Goal: Information Seeking & Learning: Learn about a topic

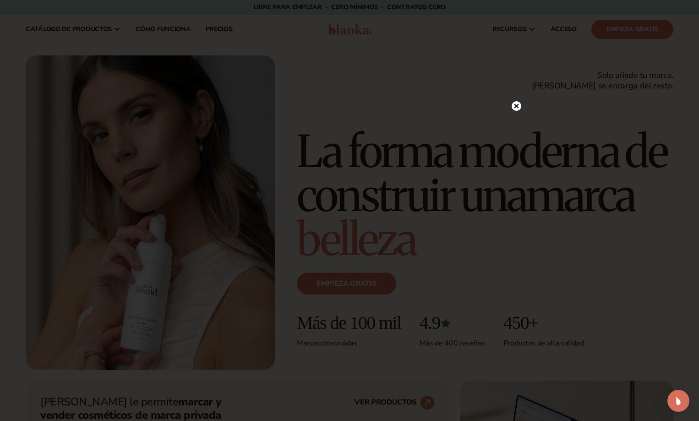
click at [517, 104] on circle at bounding box center [516, 106] width 10 height 10
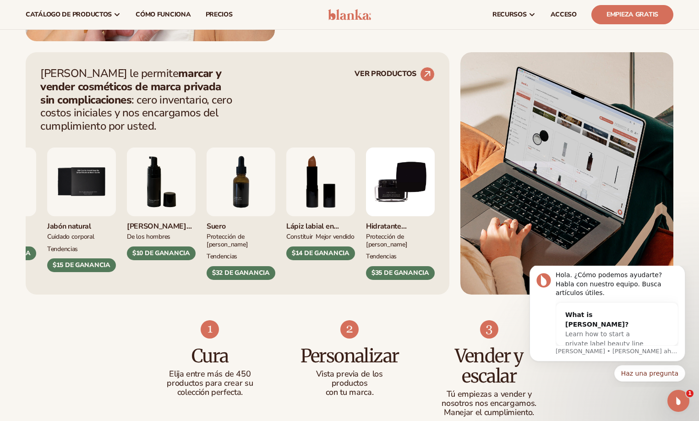
scroll to position [320, 0]
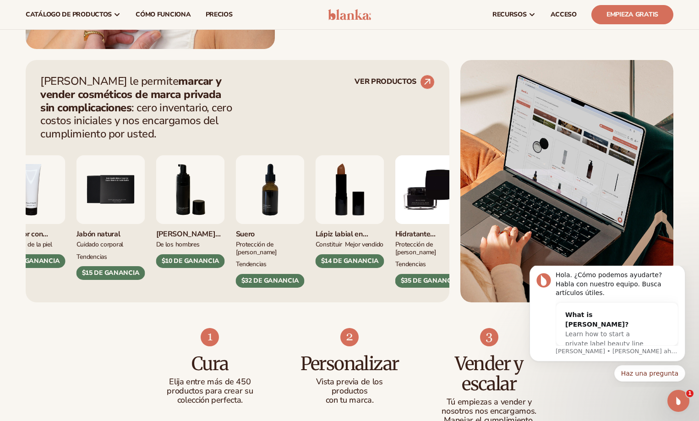
click at [278, 199] on img "7 / 9" at bounding box center [270, 189] width 69 height 69
click at [237, 260] on font "TENDENCIAS" at bounding box center [251, 264] width 31 height 9
click at [252, 236] on font "Suero" at bounding box center [245, 234] width 19 height 10
click at [274, 206] on div "Brillo de labios CONSTITUIR $16 DE GANANCIA Hidratante PROTECCIÓN DE LA PIEL $1…" at bounding box center [237, 214] width 394 height 147
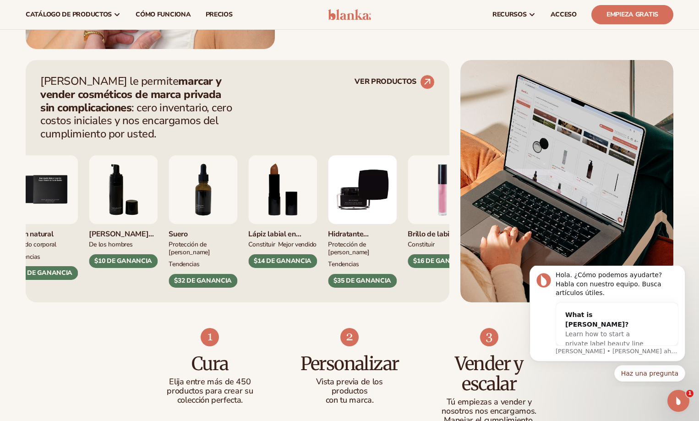
drag, startPoint x: 429, startPoint y: 76, endPoint x: 442, endPoint y: 105, distance: 31.6
click at [429, 77] on circle at bounding box center [427, 82] width 14 height 14
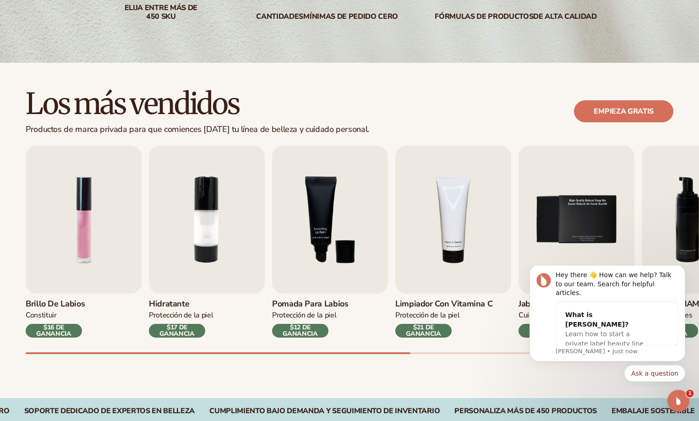
click at [195, 329] on font "$17 DE GANANCIA" at bounding box center [177, 330] width 56 height 13
click at [205, 288] on img "2 / 9" at bounding box center [207, 220] width 116 height 148
click at [212, 236] on img "2 / 9" at bounding box center [207, 220] width 116 height 148
click at [307, 282] on img "3 / 9" at bounding box center [330, 220] width 116 height 148
click at [326, 326] on font "$12 DE GANANCIA" at bounding box center [300, 330] width 56 height 13
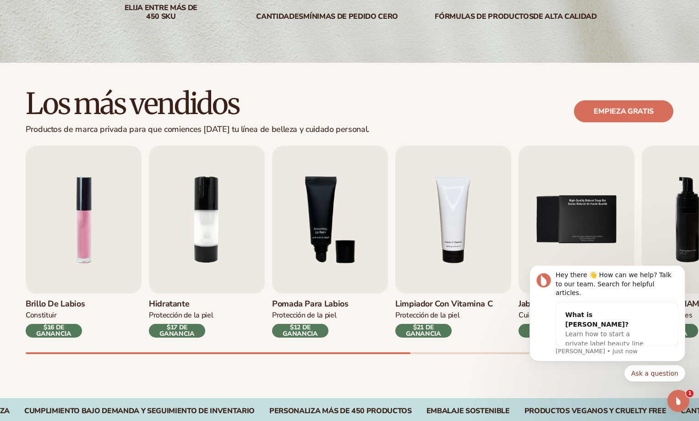
click at [313, 303] on font "Pomada para labios" at bounding box center [310, 303] width 76 height 11
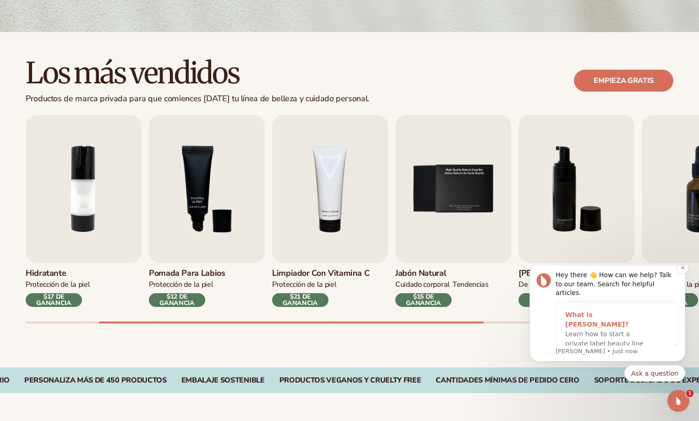
scroll to position [229, 0]
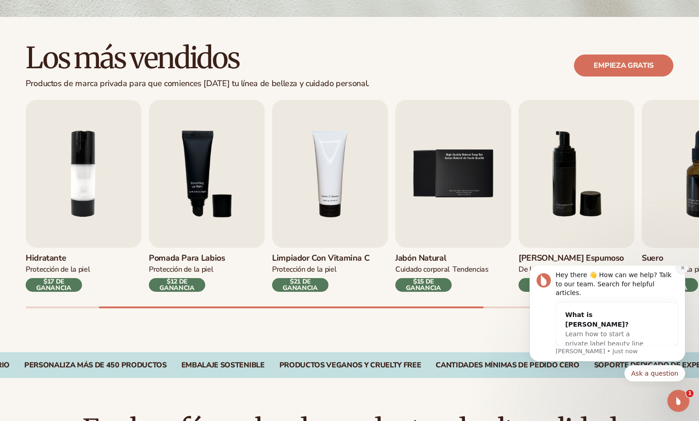
click at [679, 273] on button "Dismiss notification" at bounding box center [682, 267] width 12 height 12
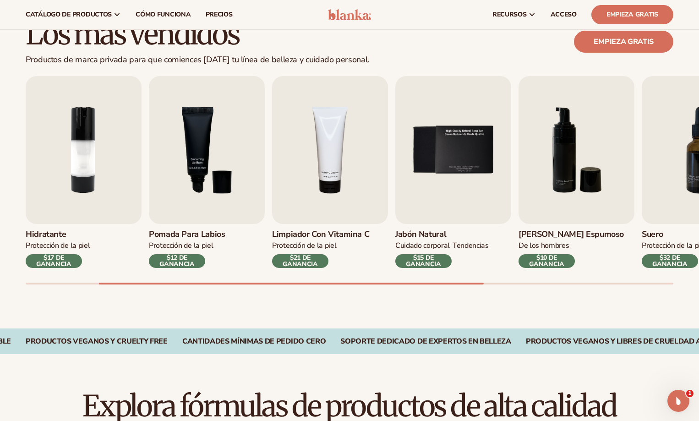
scroll to position [183, 0]
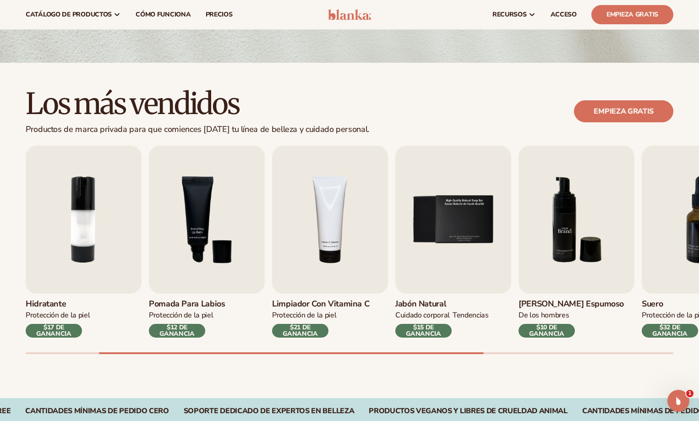
click at [543, 224] on img "6 / 9" at bounding box center [576, 220] width 116 height 148
click at [681, 335] on font "$32 DE GANANCIA" at bounding box center [669, 330] width 35 height 15
click at [668, 309] on h3 "Suero" at bounding box center [692, 304] width 103 height 10
click at [648, 252] on img "7 / 9" at bounding box center [699, 220] width 116 height 148
click at [587, 265] on img "6 / 9" at bounding box center [576, 220] width 116 height 148
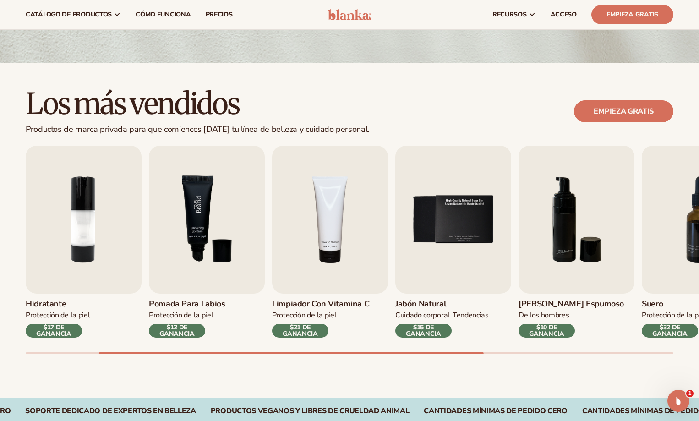
click at [255, 226] on img "3 / 9" at bounding box center [207, 220] width 116 height 148
click at [232, 226] on img "3 / 9" at bounding box center [207, 220] width 116 height 148
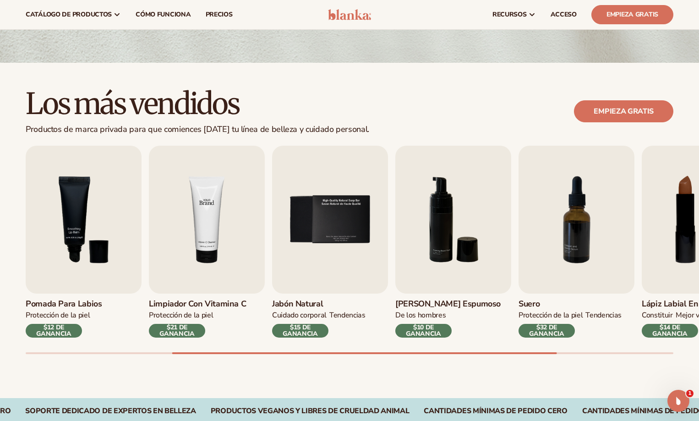
click at [164, 240] on img "4 / 9" at bounding box center [207, 220] width 116 height 148
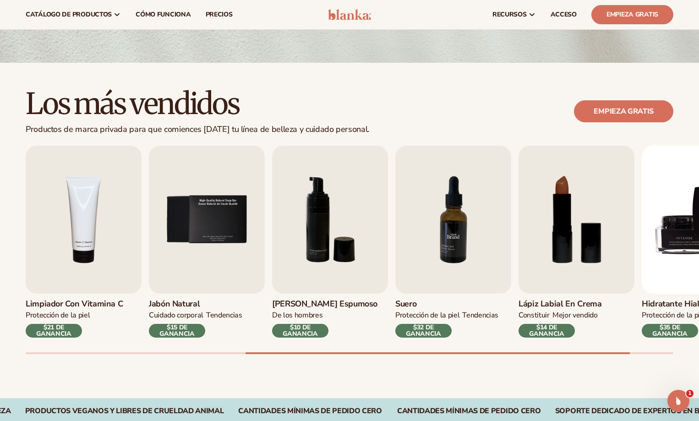
click at [406, 235] on img "7 / 9" at bounding box center [453, 220] width 116 height 148
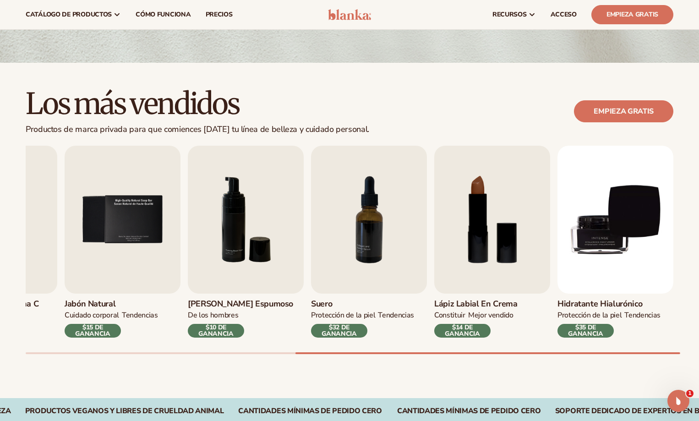
click at [593, 329] on font "$35 DE GANANCIA" at bounding box center [585, 330] width 35 height 15
click at [593, 326] on font "$35 DE GANANCIA" at bounding box center [585, 330] width 35 height 15
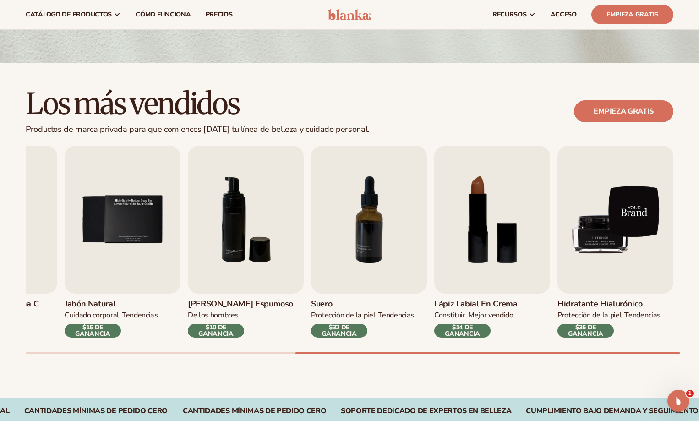
click at [600, 265] on img "9 / 9" at bounding box center [615, 220] width 116 height 148
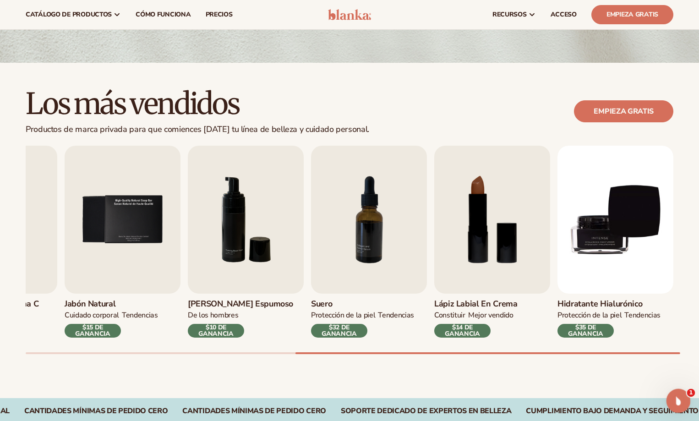
click at [669, 403] on div "Abrir Intercom Messenger" at bounding box center [676, 399] width 30 height 30
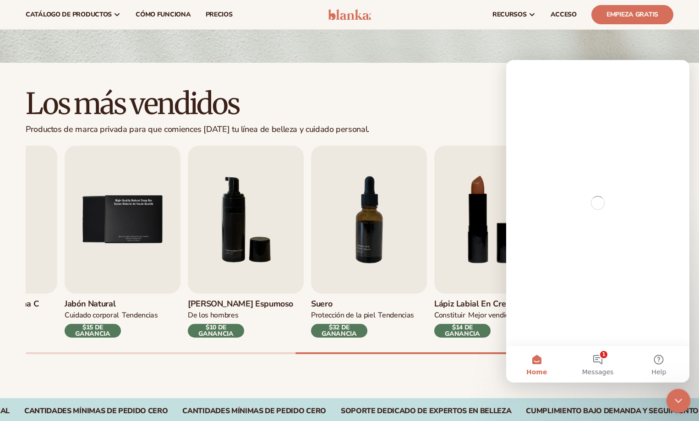
scroll to position [0, 0]
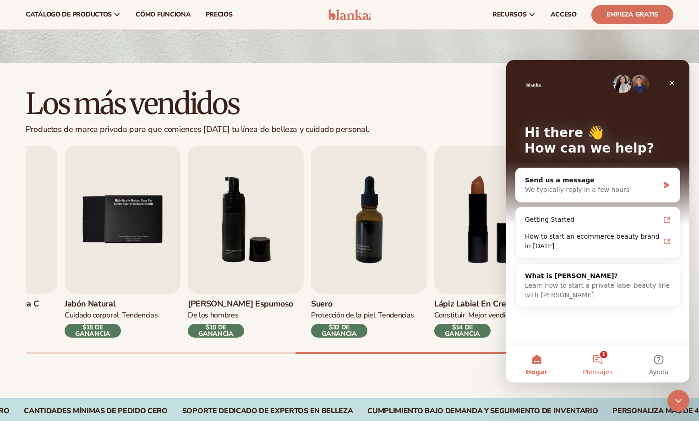
click at [604, 361] on button "1 Mensajes" at bounding box center [597, 364] width 61 height 37
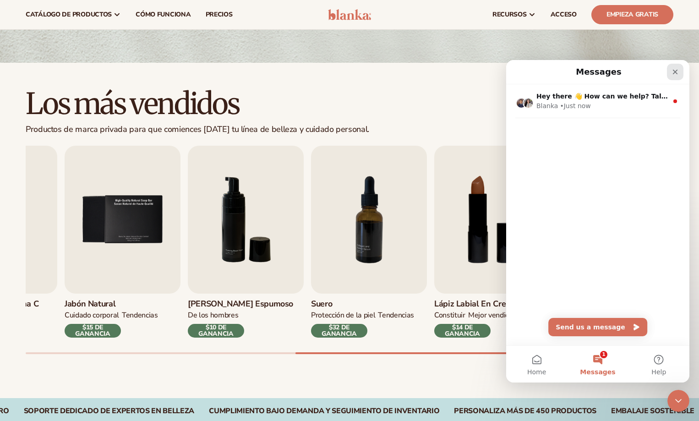
click at [671, 76] on div "Close" at bounding box center [675, 72] width 16 height 16
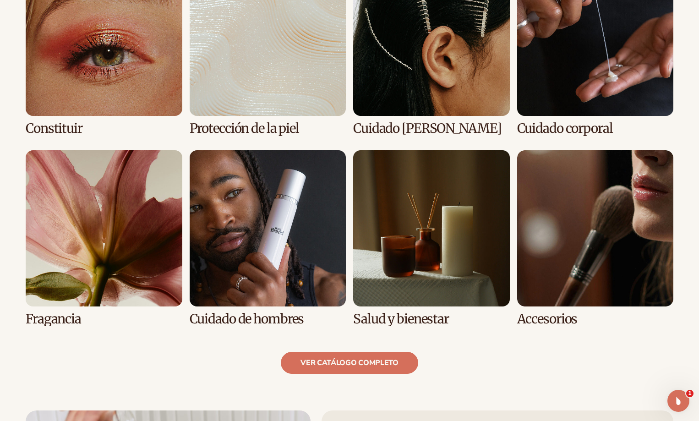
scroll to position [732, 0]
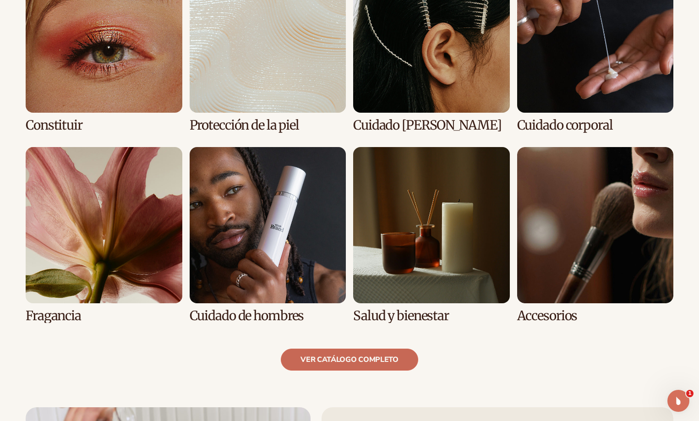
click at [378, 353] on link "ver catálogo completo" at bounding box center [349, 359] width 137 height 22
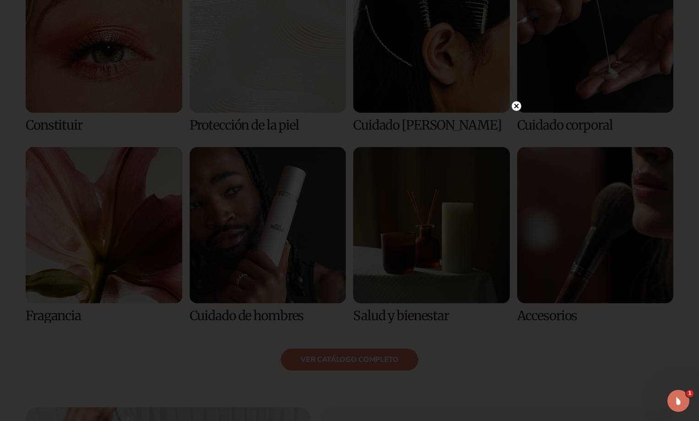
click at [514, 103] on circle at bounding box center [516, 106] width 10 height 10
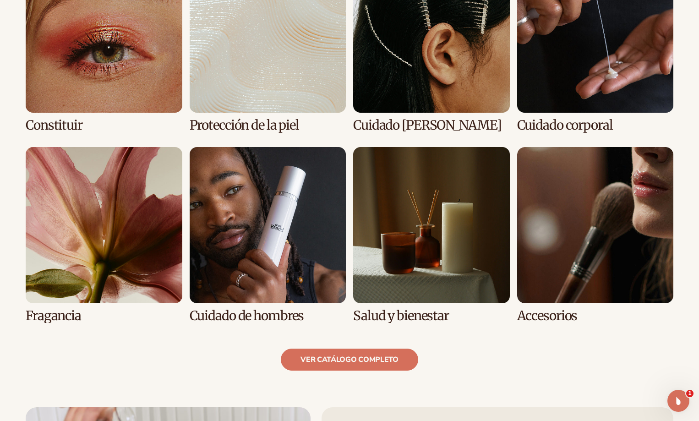
click at [459, 93] on link "3 / 8" at bounding box center [431, 45] width 157 height 176
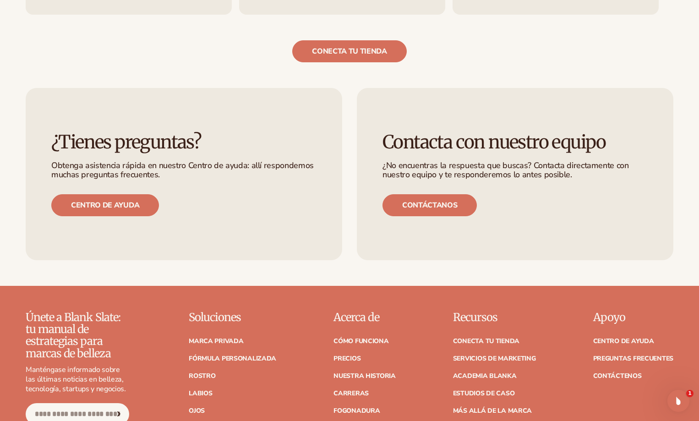
scroll to position [1602, 0]
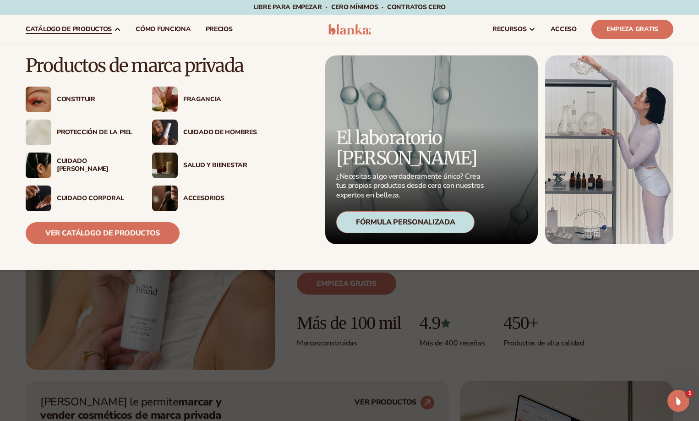
click at [70, 100] on font "Constituir" at bounding box center [76, 99] width 38 height 9
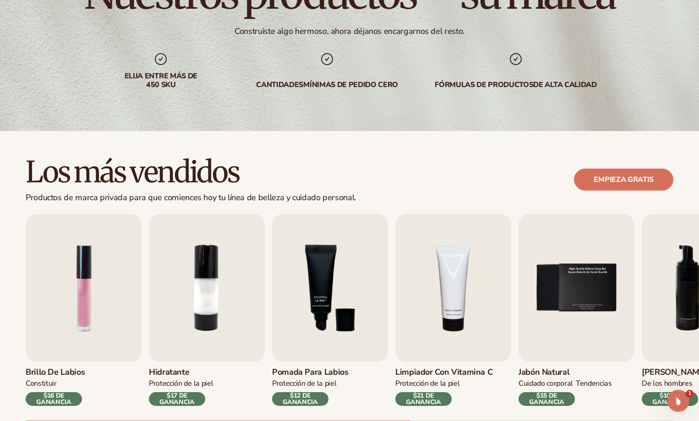
scroll to position [137, 0]
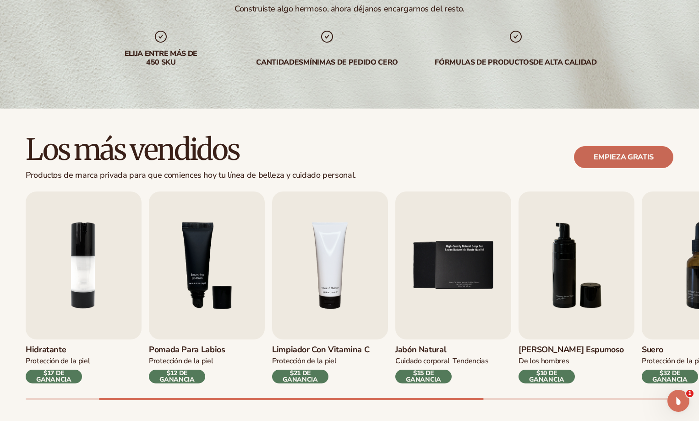
click at [610, 157] on font "Empieza gratis" at bounding box center [623, 157] width 60 height 10
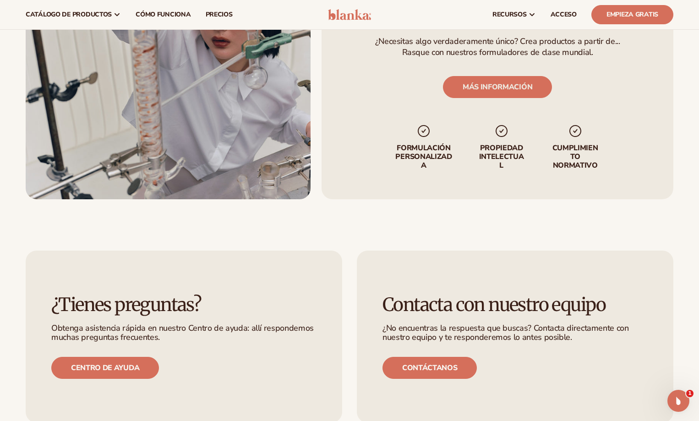
scroll to position [1236, 0]
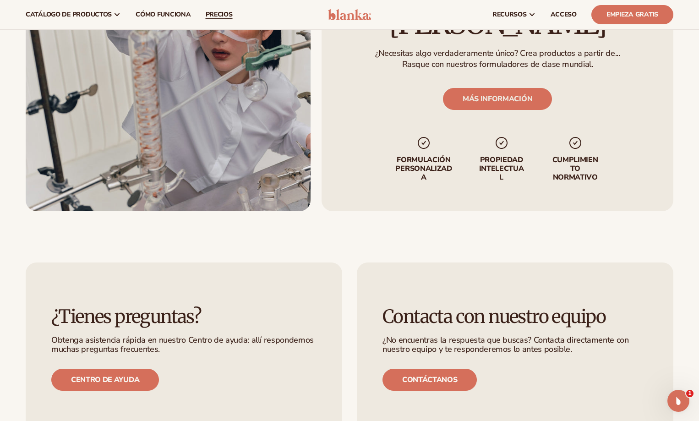
click at [227, 14] on font "precios" at bounding box center [219, 14] width 27 height 9
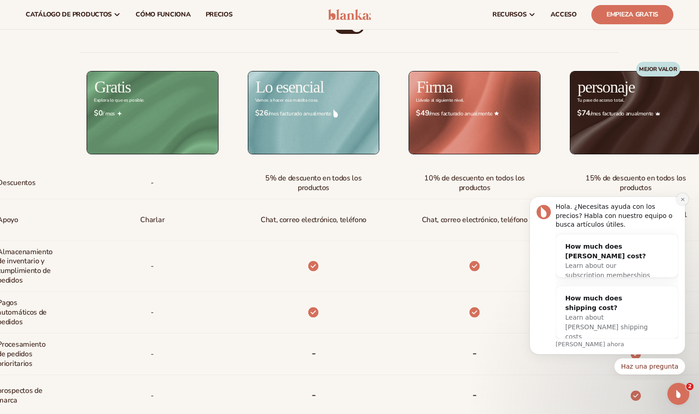
click at [682, 203] on button "Descartar notificación" at bounding box center [682, 199] width 12 height 12
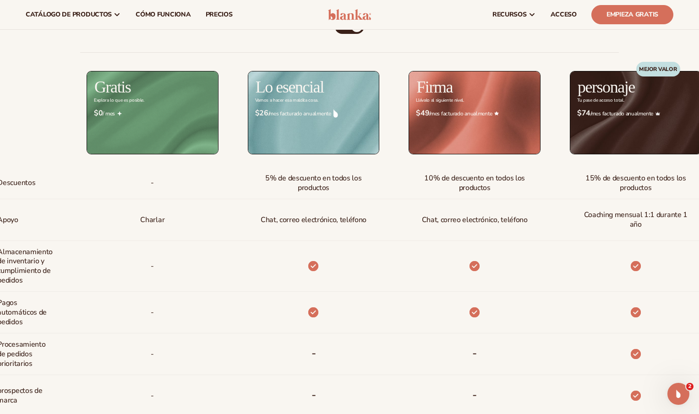
click at [161, 138] on img at bounding box center [152, 112] width 131 height 82
click at [344, 137] on img at bounding box center [313, 112] width 131 height 82
click at [561, 94] on div "personaje Tu pase de acceso total." at bounding box center [620, 99] width 161 height 56
click at [641, 116] on div "MEJOR VALOR" at bounding box center [658, 89] width 44 height 55
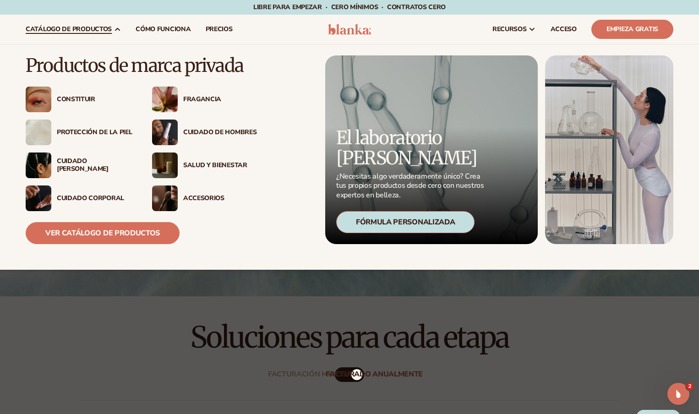
click at [87, 28] on font "catálogo de productos" at bounding box center [69, 29] width 86 height 9
click at [166, 200] on img at bounding box center [165, 198] width 26 height 26
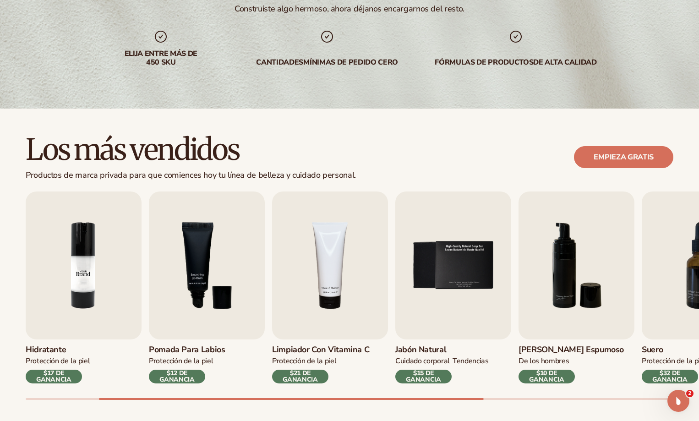
click at [121, 261] on img "2 / 9" at bounding box center [84, 265] width 116 height 148
click at [275, 261] on img "4 / 9" at bounding box center [330, 265] width 116 height 148
click at [391, 257] on div "Brillo de labios CONSTITUIR $16 DE GANANCIA Hidratante PROTECCIÓN DE LA PIEL $1…" at bounding box center [225, 287] width 647 height 192
click at [447, 274] on img "5 / 9" at bounding box center [453, 265] width 116 height 148
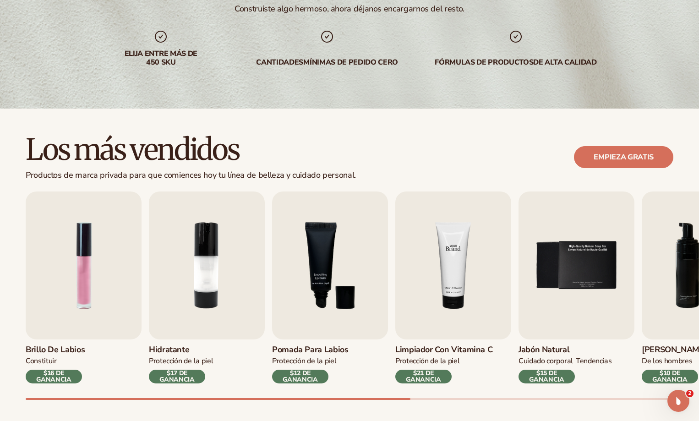
click at [485, 282] on img "4 / 9" at bounding box center [453, 265] width 116 height 148
click at [580, 278] on img "5 / 9" at bounding box center [576, 265] width 116 height 148
